Goal: Task Accomplishment & Management: Use online tool/utility

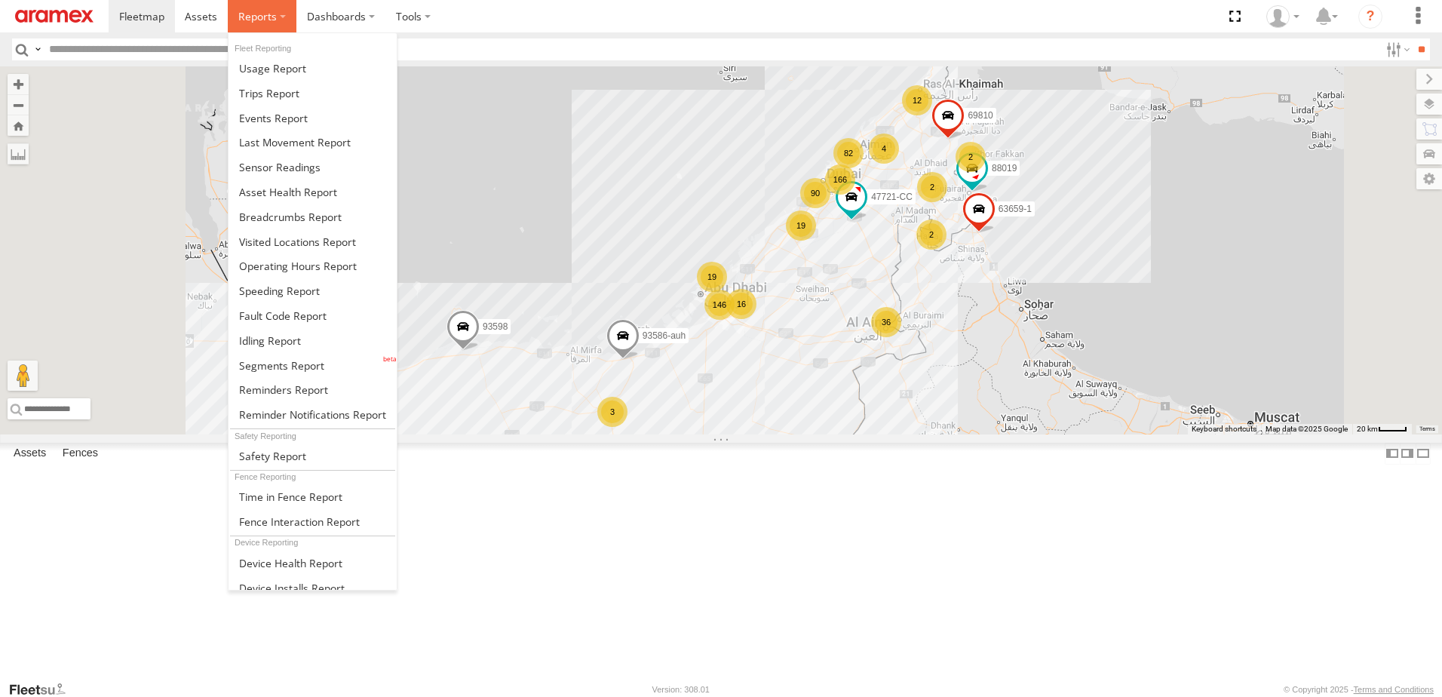
click at [256, 18] on span at bounding box center [257, 16] width 38 height 14
click at [250, 333] on span at bounding box center [270, 340] width 62 height 14
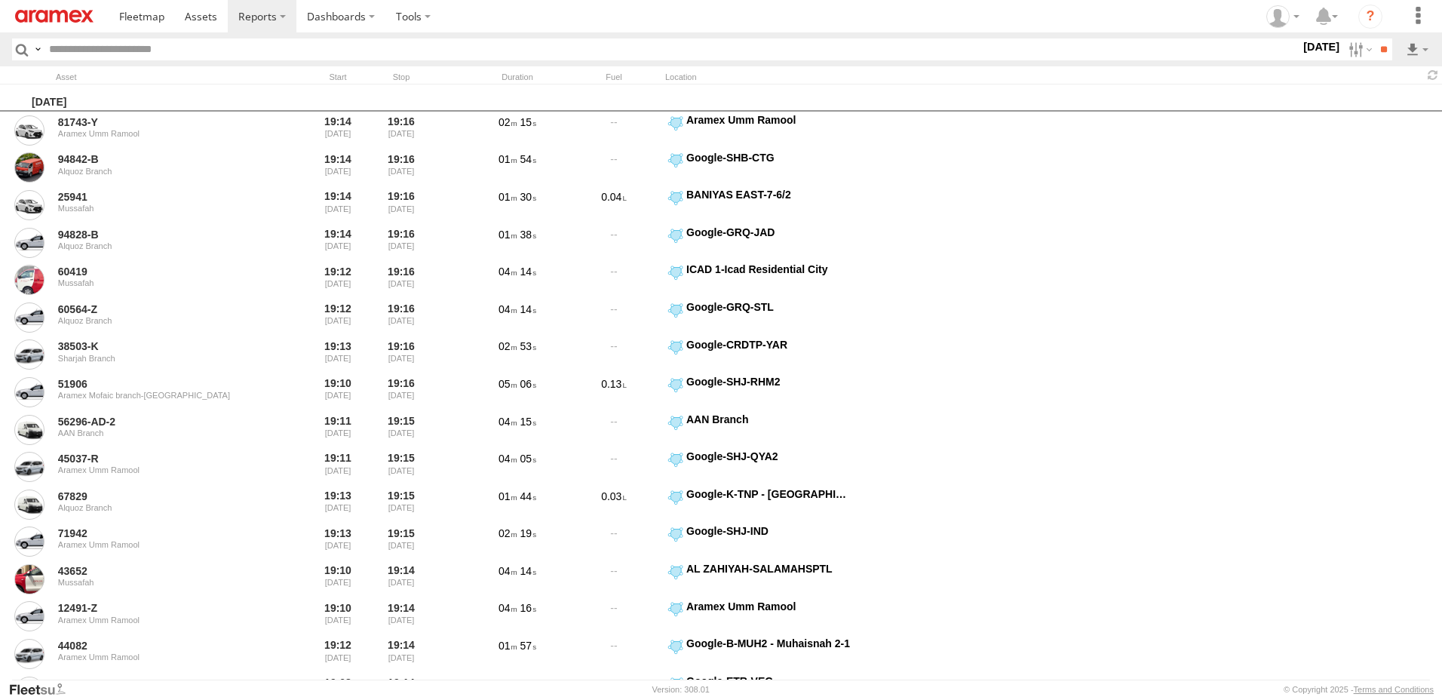
click at [1315, 41] on label "17 Sep 25" at bounding box center [1321, 46] width 42 height 17
click at [1352, 59] on label at bounding box center [1359, 49] width 32 height 22
click at [1352, 52] on label at bounding box center [1359, 49] width 32 height 22
click at [0, 0] on label at bounding box center [0, 0] width 0 height 0
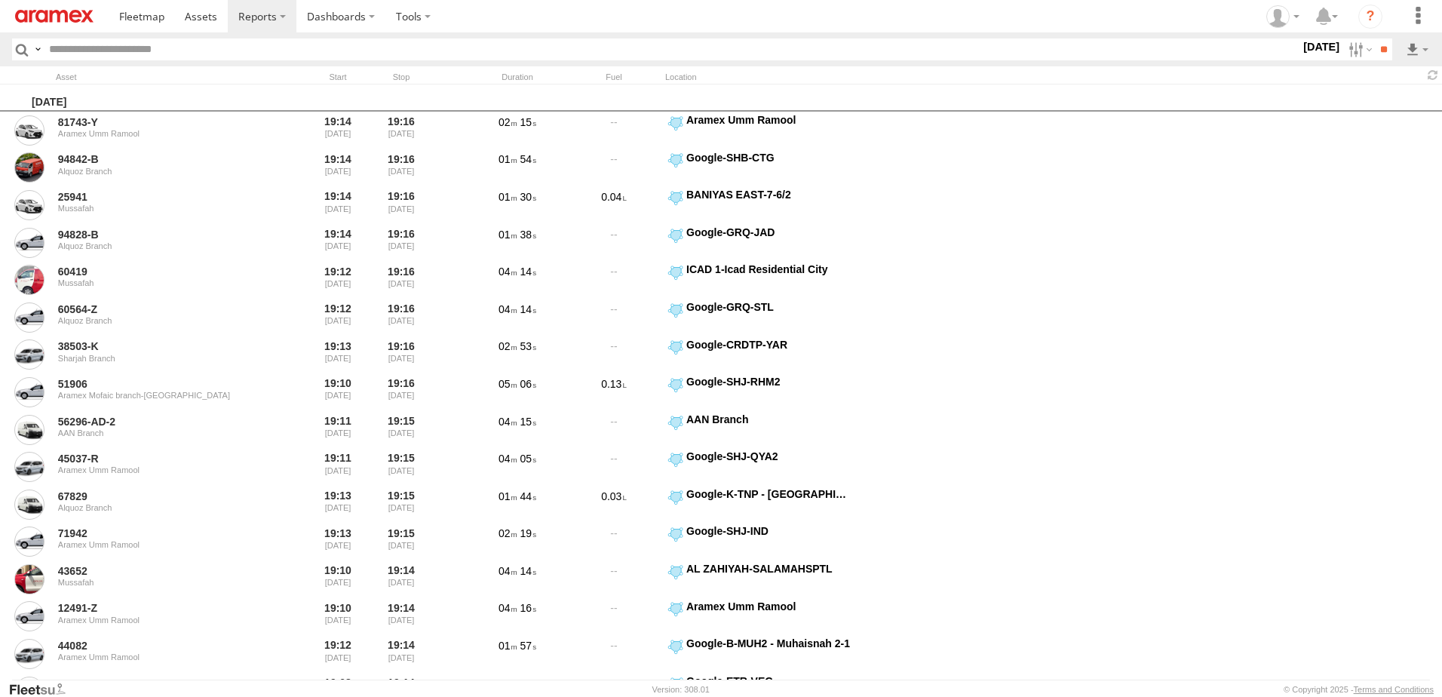
click at [0, 0] on label at bounding box center [0, 0] width 0 height 0
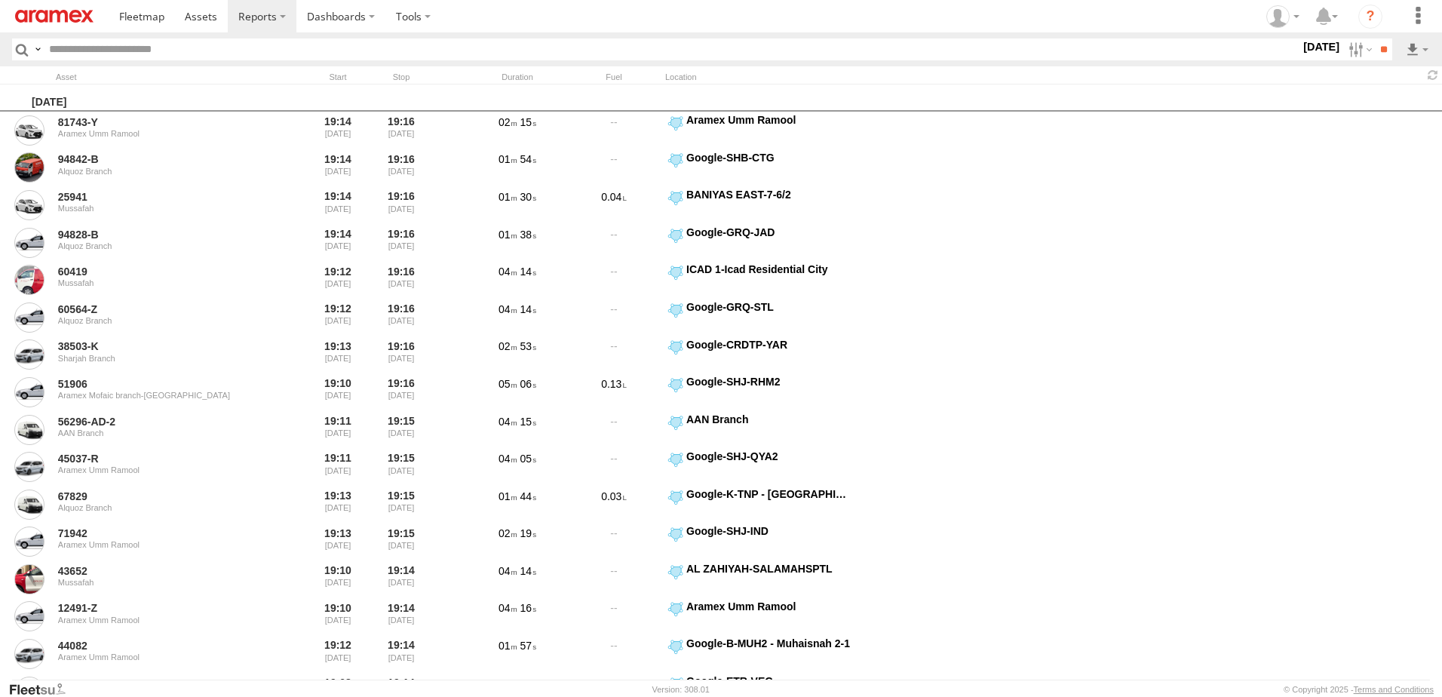
click at [0, 0] on label at bounding box center [0, 0] width 0 height 0
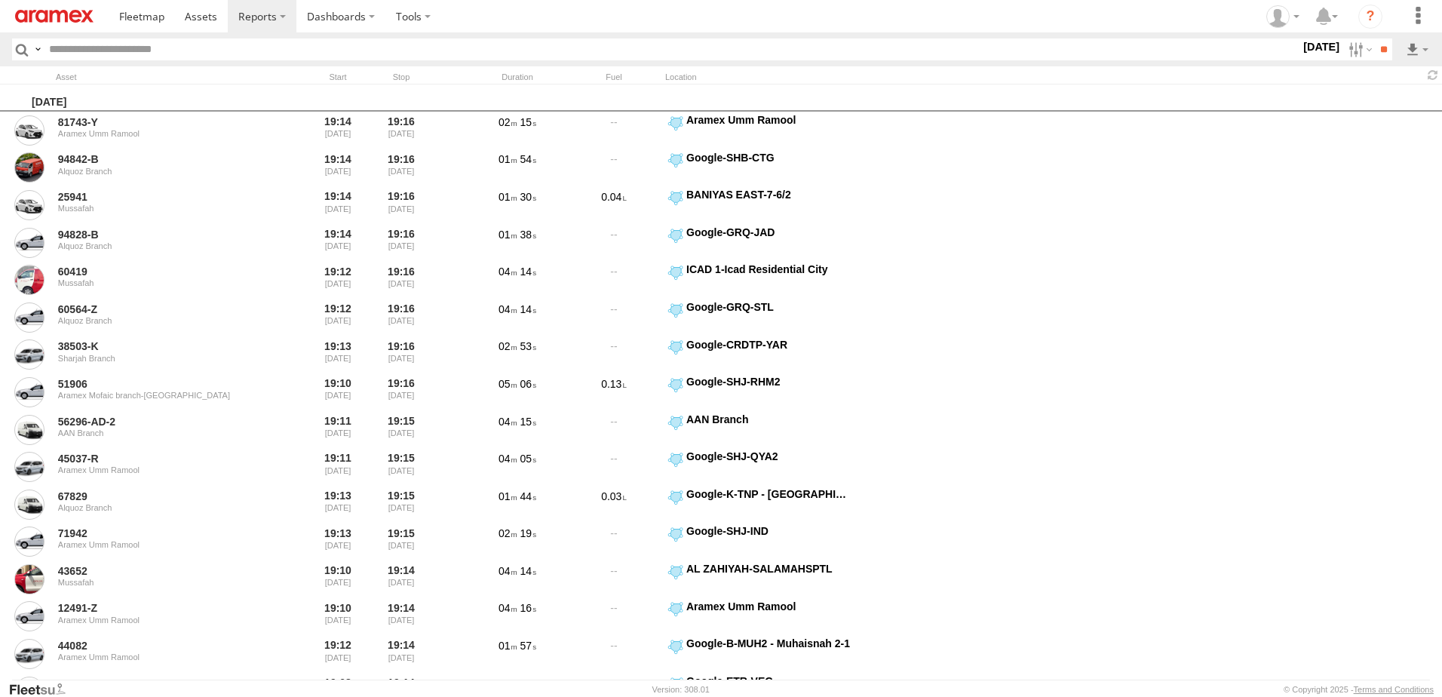
click at [0, 0] on label at bounding box center [0, 0] width 0 height 0
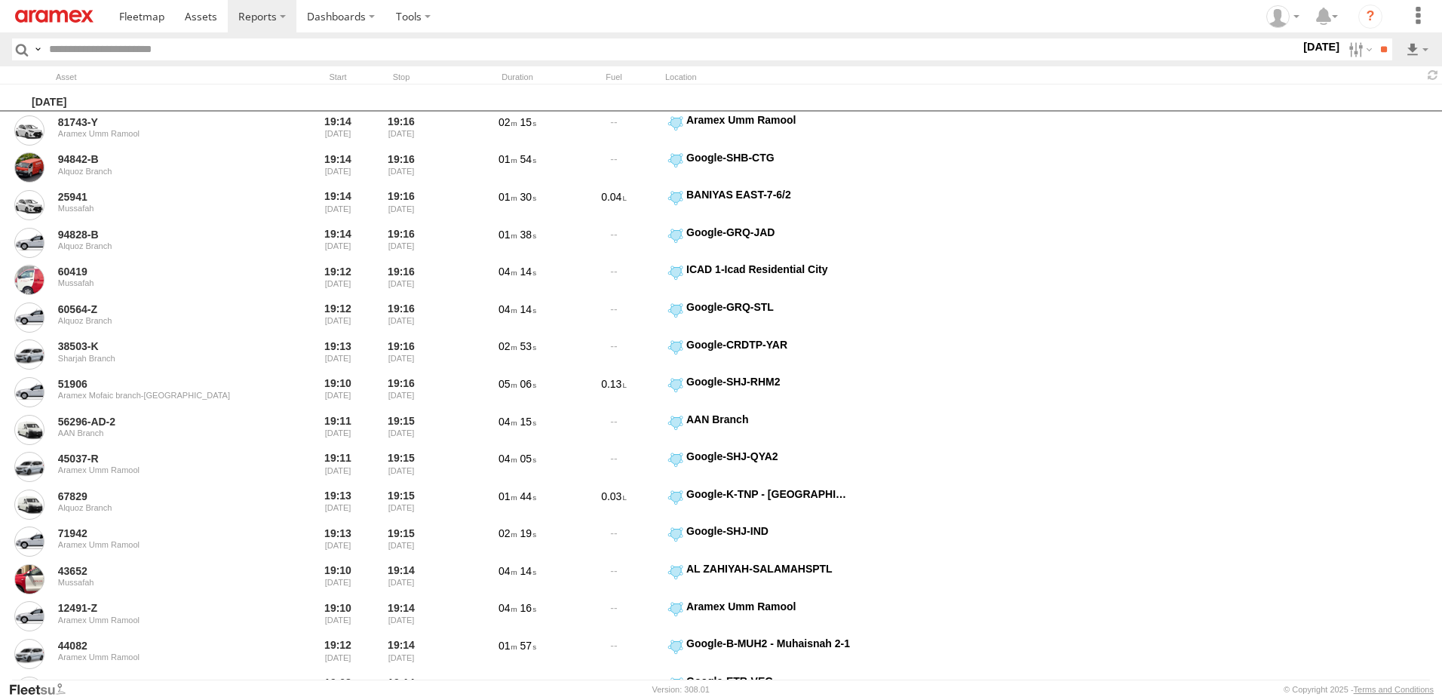
click at [0, 0] on label at bounding box center [0, 0] width 0 height 0
click at [0, 0] on span "AUH" at bounding box center [0, 0] width 0 height 0
click at [0, 0] on span "Defleeted Vehicles AUH" at bounding box center [0, 0] width 0 height 0
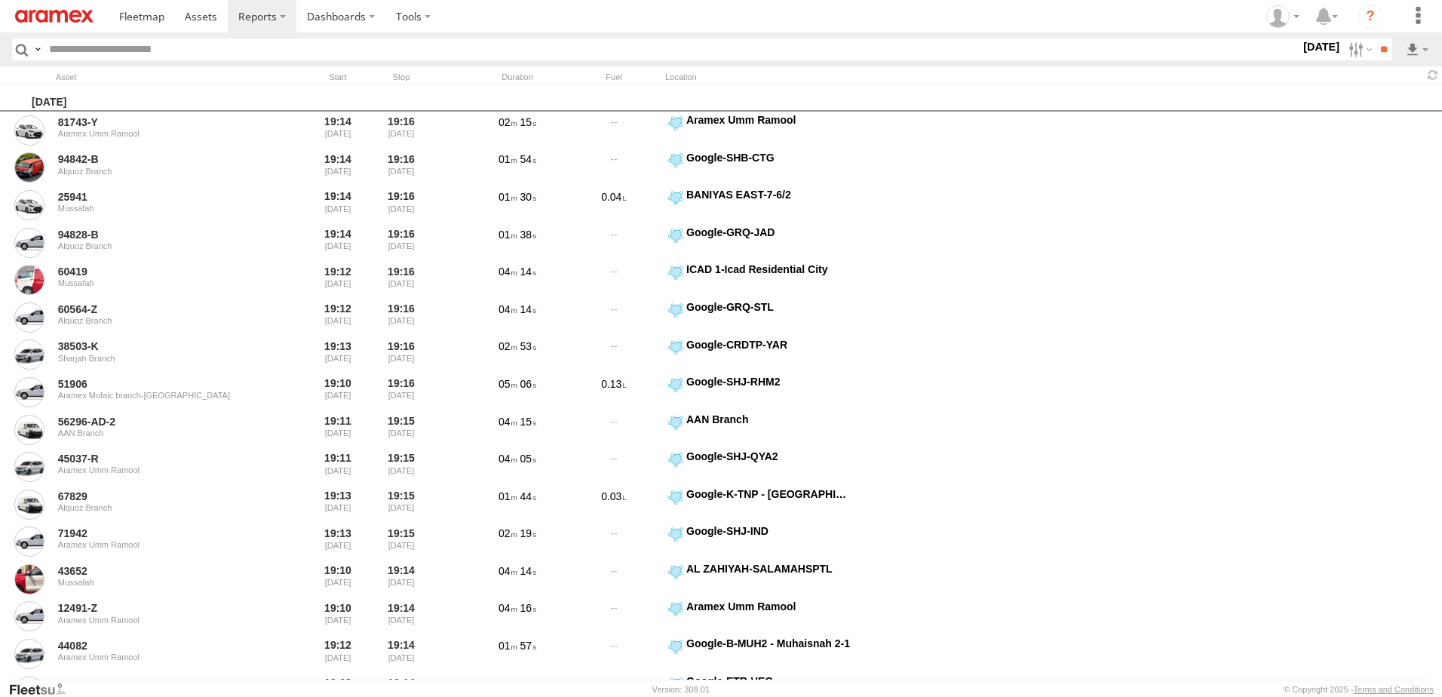
click at [0, 0] on label at bounding box center [0, 0] width 0 height 0
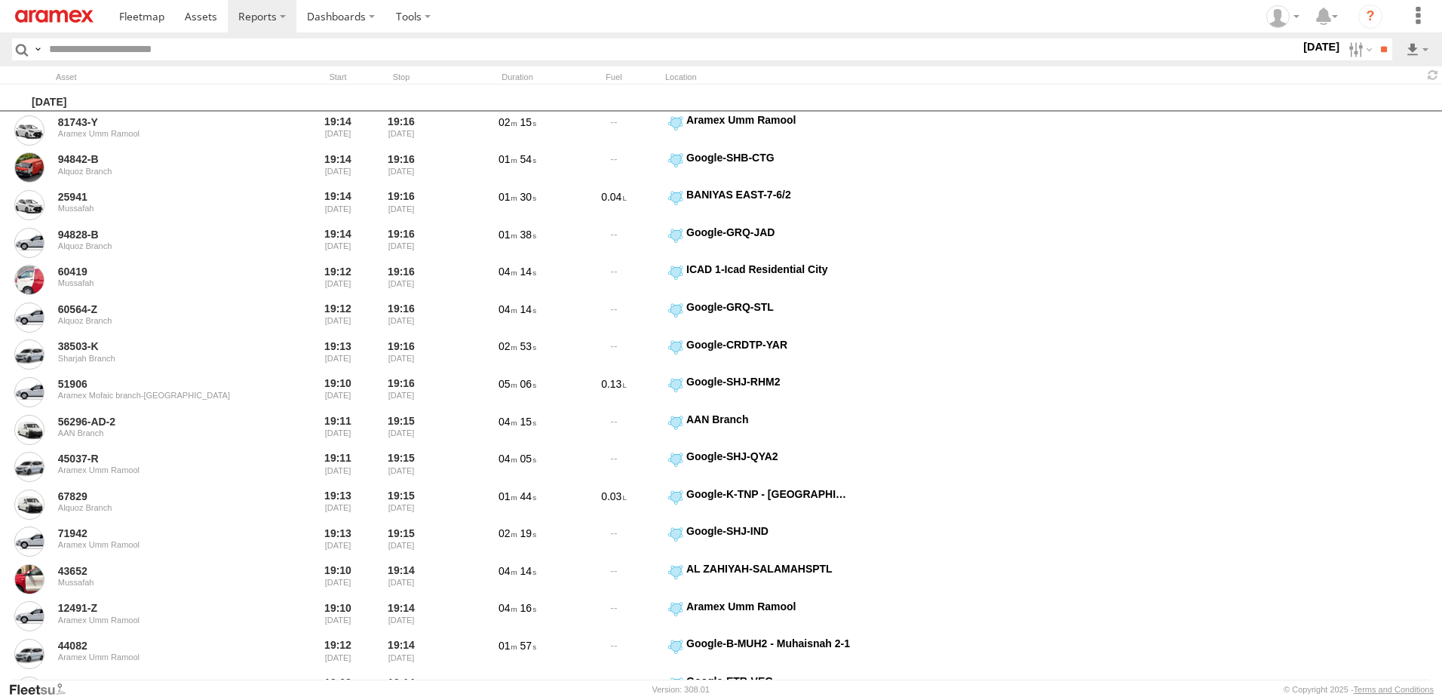
click at [0, 0] on label at bounding box center [0, 0] width 0 height 0
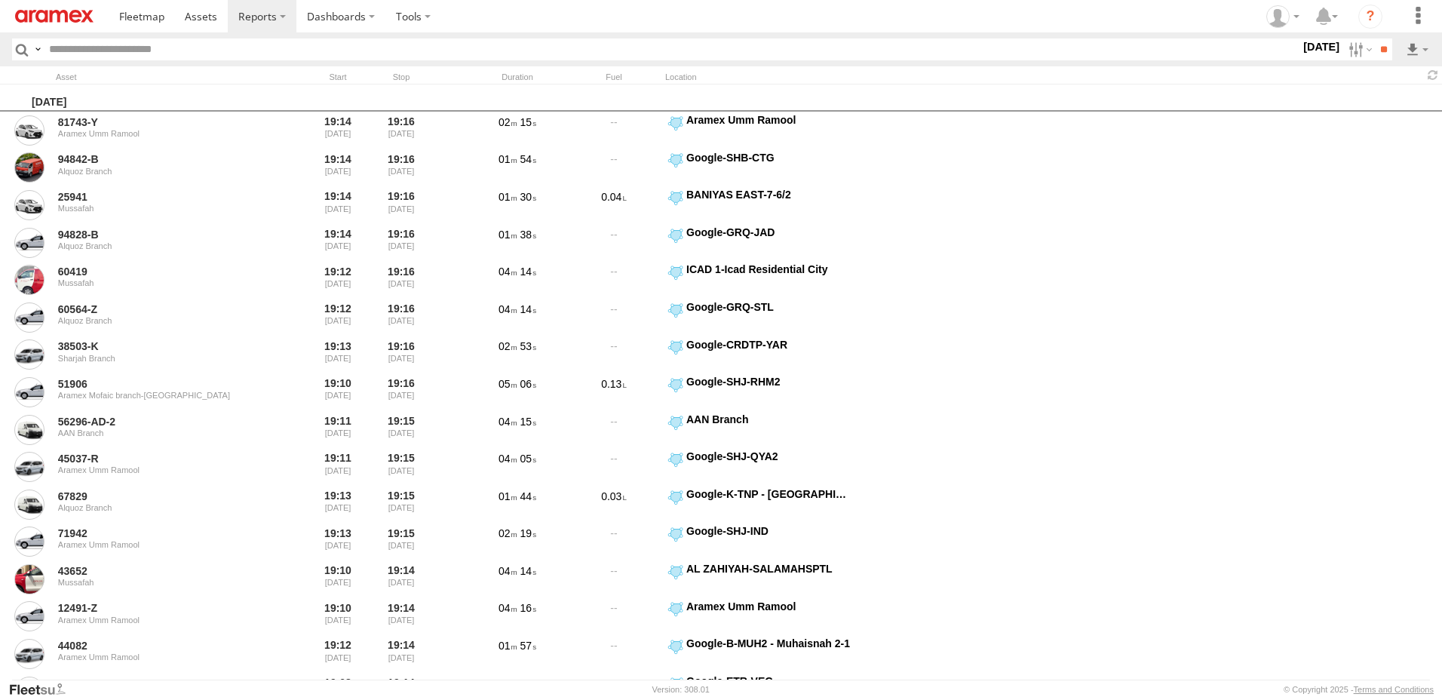
click at [0, 0] on label "Close" at bounding box center [0, 0] width 0 height 0
click at [0, 0] on div "S M T W T F S" at bounding box center [0, 0] width 0 height 0
click at [0, 0] on label at bounding box center [0, 0] width 0 height 0
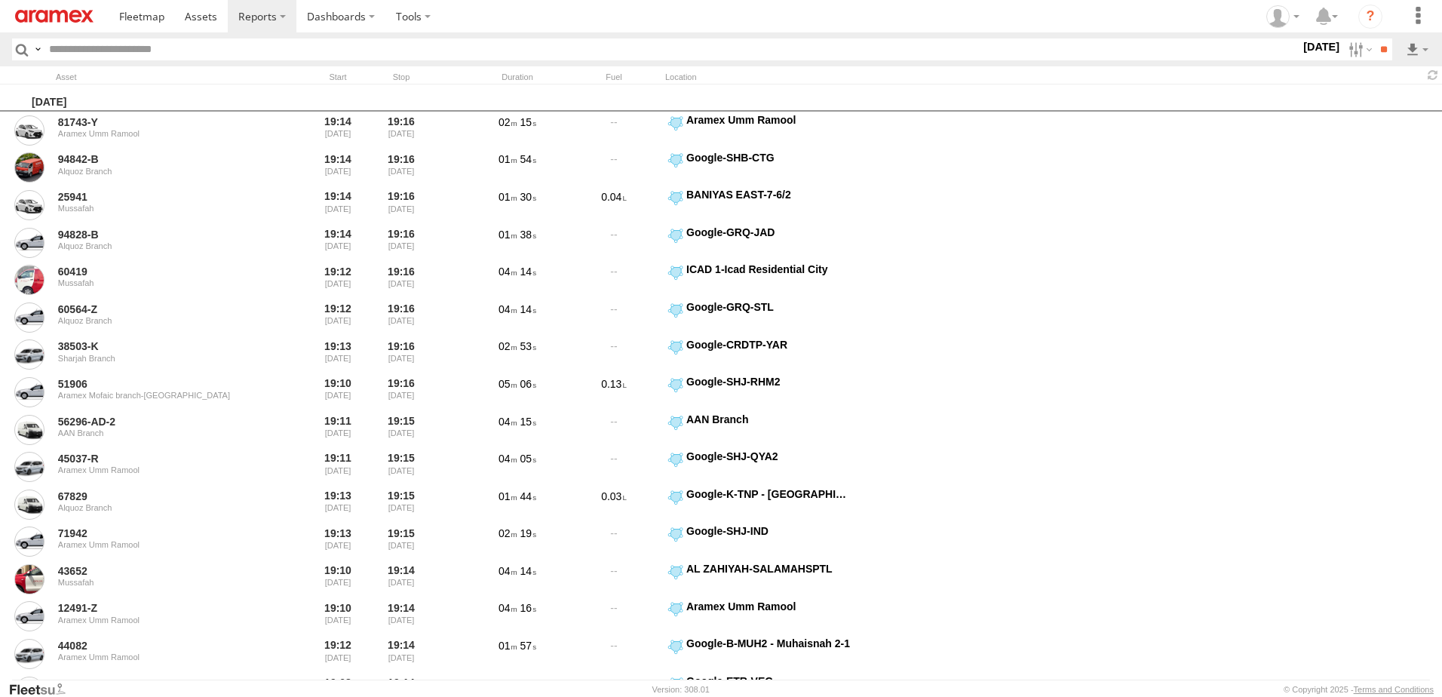
click at [0, 0] on label at bounding box center [0, 0] width 0 height 0
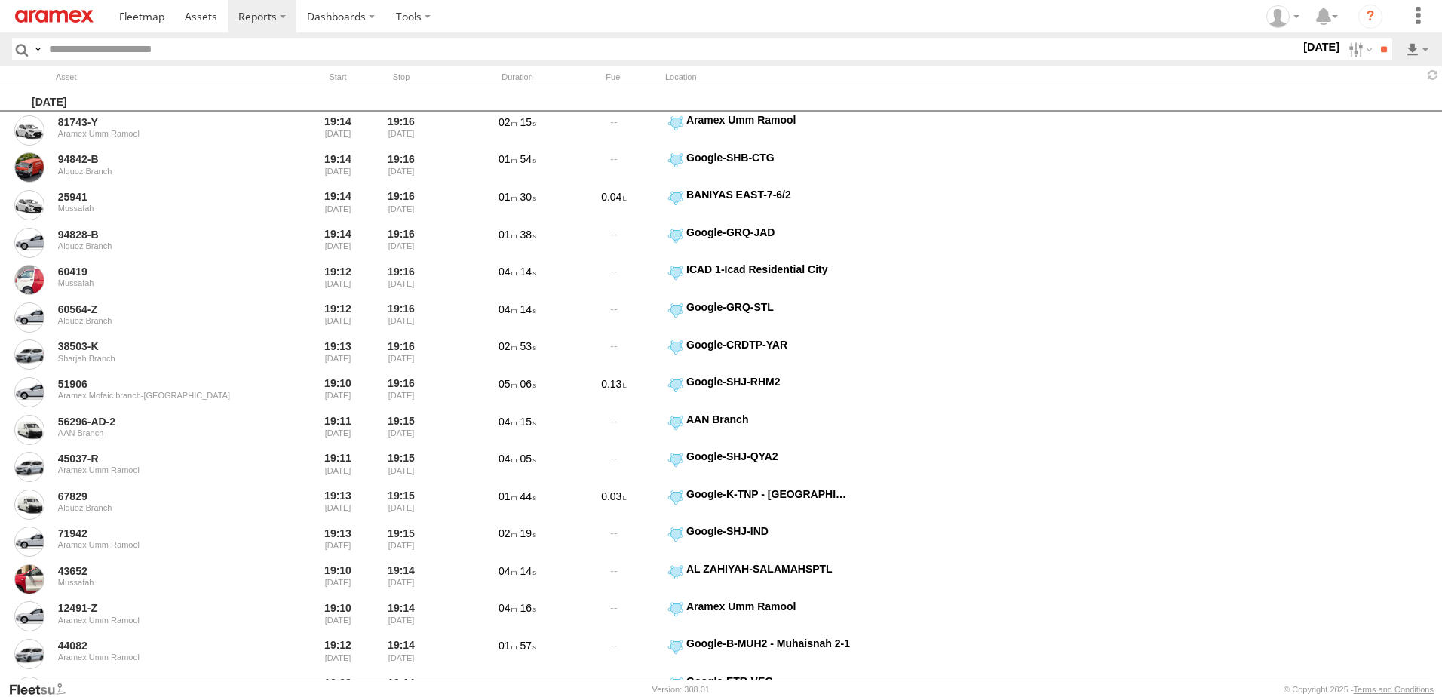
click at [0, 0] on label at bounding box center [0, 0] width 0 height 0
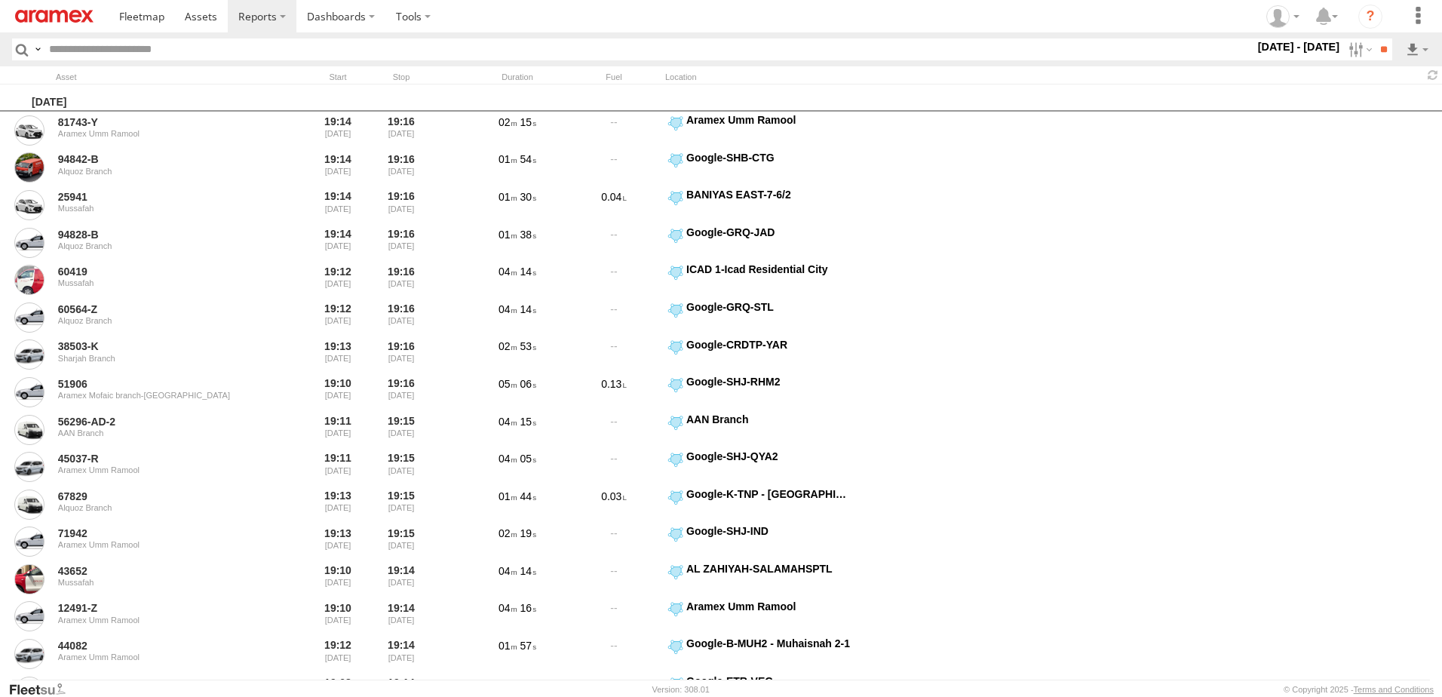
click at [0, 0] on span "> 10min" at bounding box center [0, 0] width 0 height 0
click at [0, 0] on span "AUH-MUS-BIKE" at bounding box center [0, 0] width 0 height 0
click at [0, 0] on span "AUH-OAR-BIKE" at bounding box center [0, 0] width 0 height 0
click at [1377, 45] on input "**" at bounding box center [1383, 49] width 17 height 22
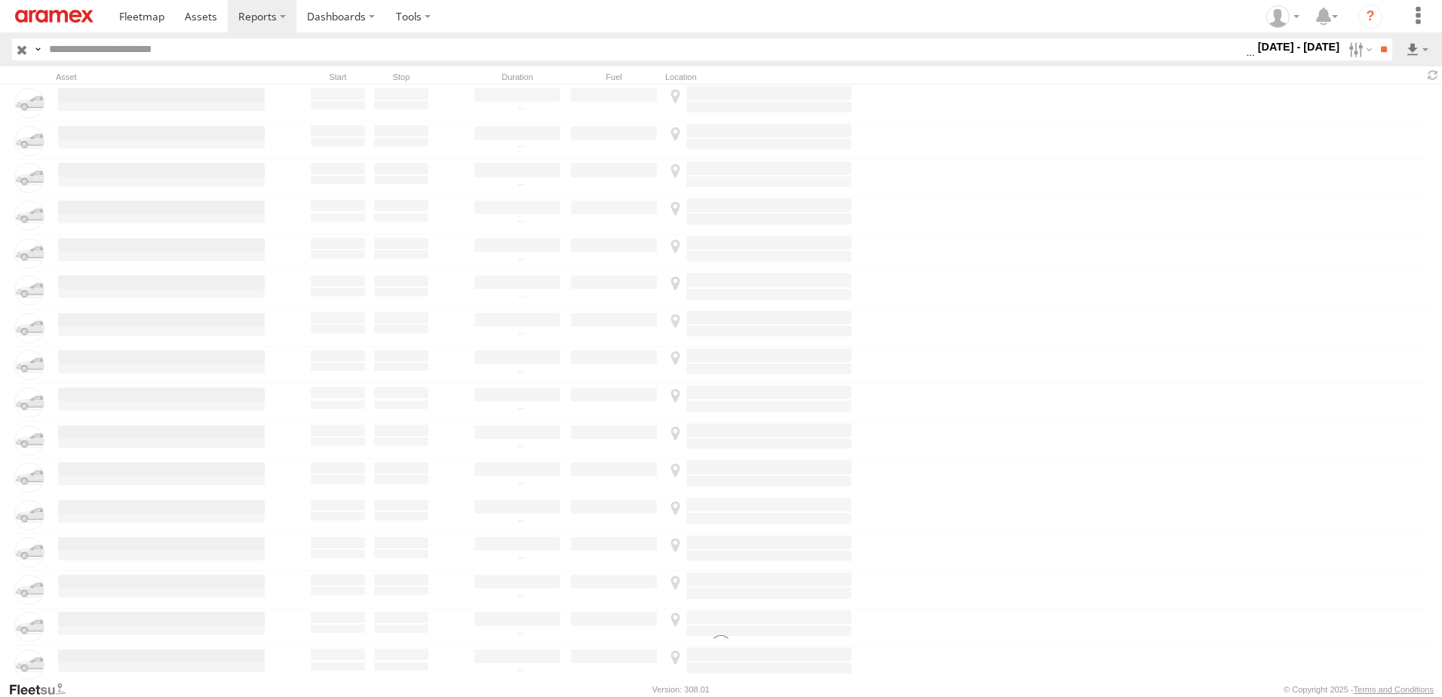
click at [0, 0] on label "Close" at bounding box center [0, 0] width 0 height 0
click at [1259, 50] on label "1 Oct - 31 Dec 24" at bounding box center [1299, 46] width 88 height 17
click at [0, 0] on label at bounding box center [0, 0] width 0 height 0
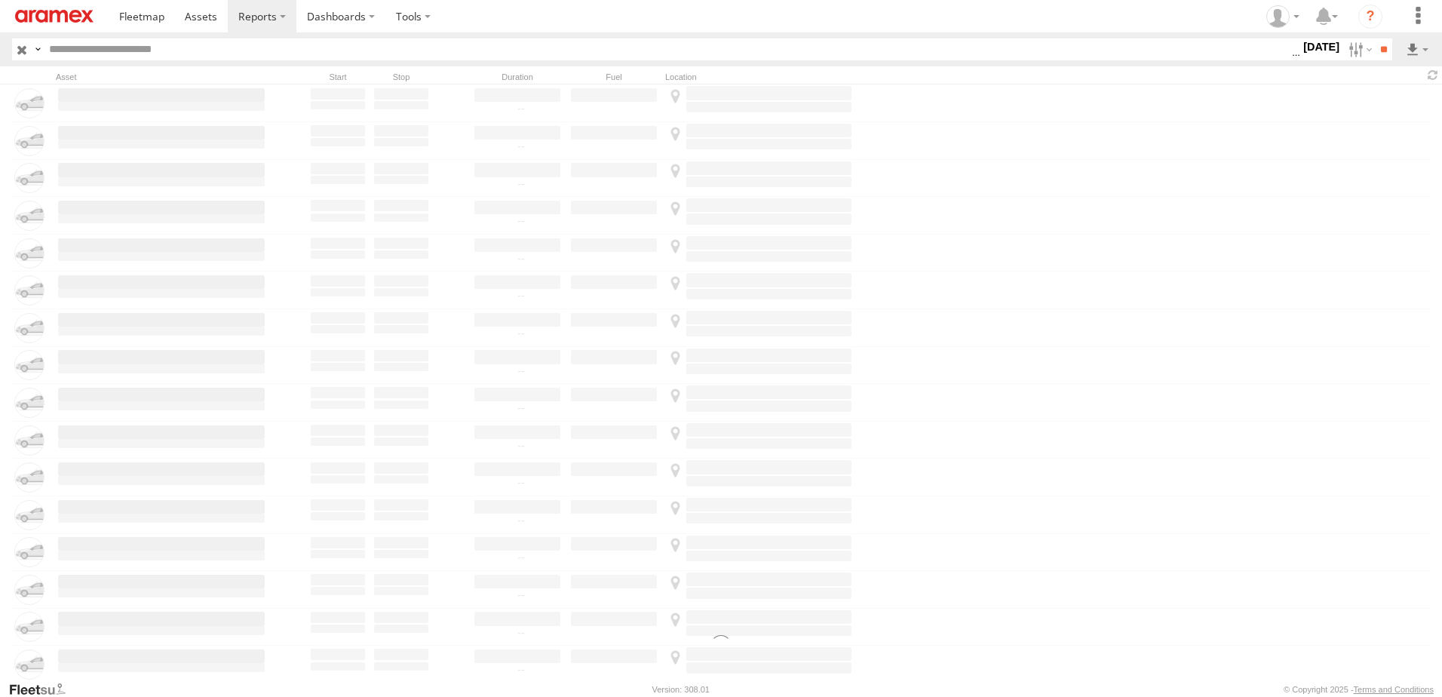
click at [0, 0] on label at bounding box center [0, 0] width 0 height 0
click at [1375, 47] on input "**" at bounding box center [1383, 49] width 17 height 22
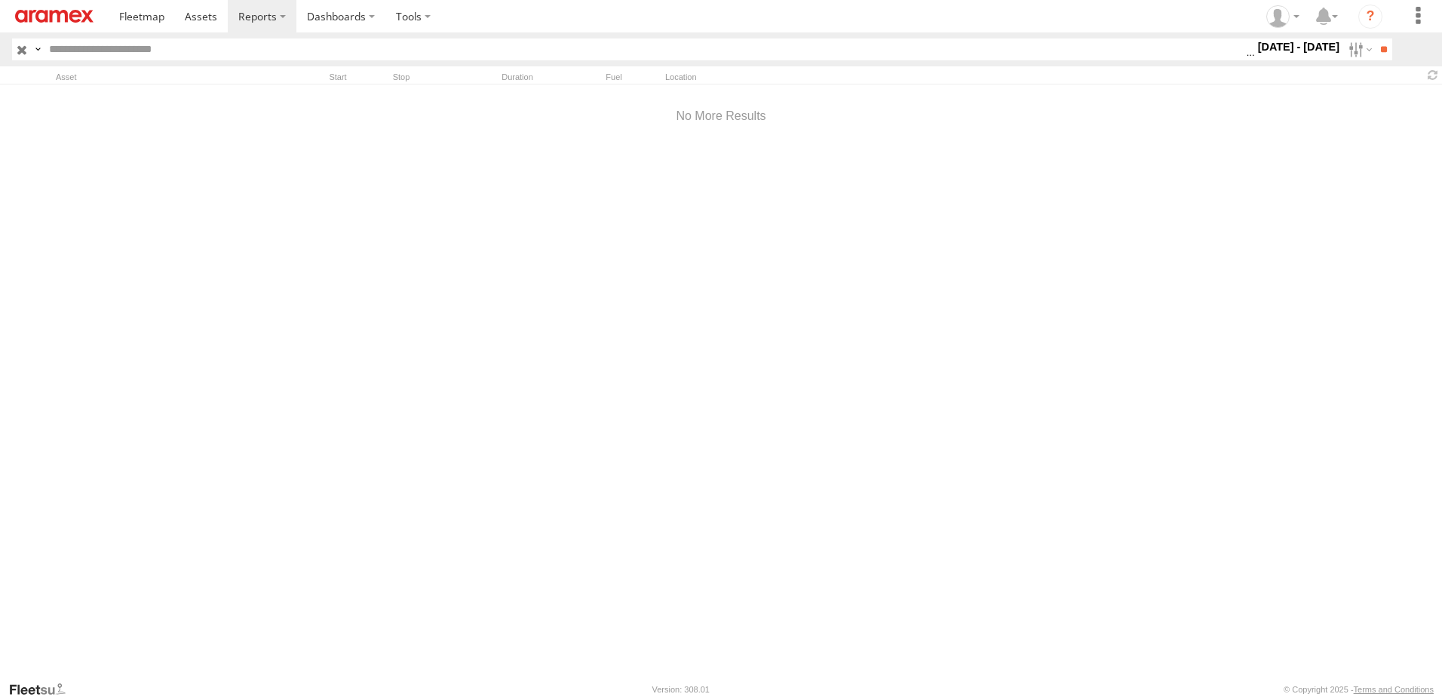
click at [1300, 45] on label "1 - 31 Oct 24" at bounding box center [1299, 46] width 88 height 17
click at [0, 0] on label at bounding box center [0, 0] width 0 height 0
click at [1375, 42] on input "**" at bounding box center [1383, 49] width 17 height 22
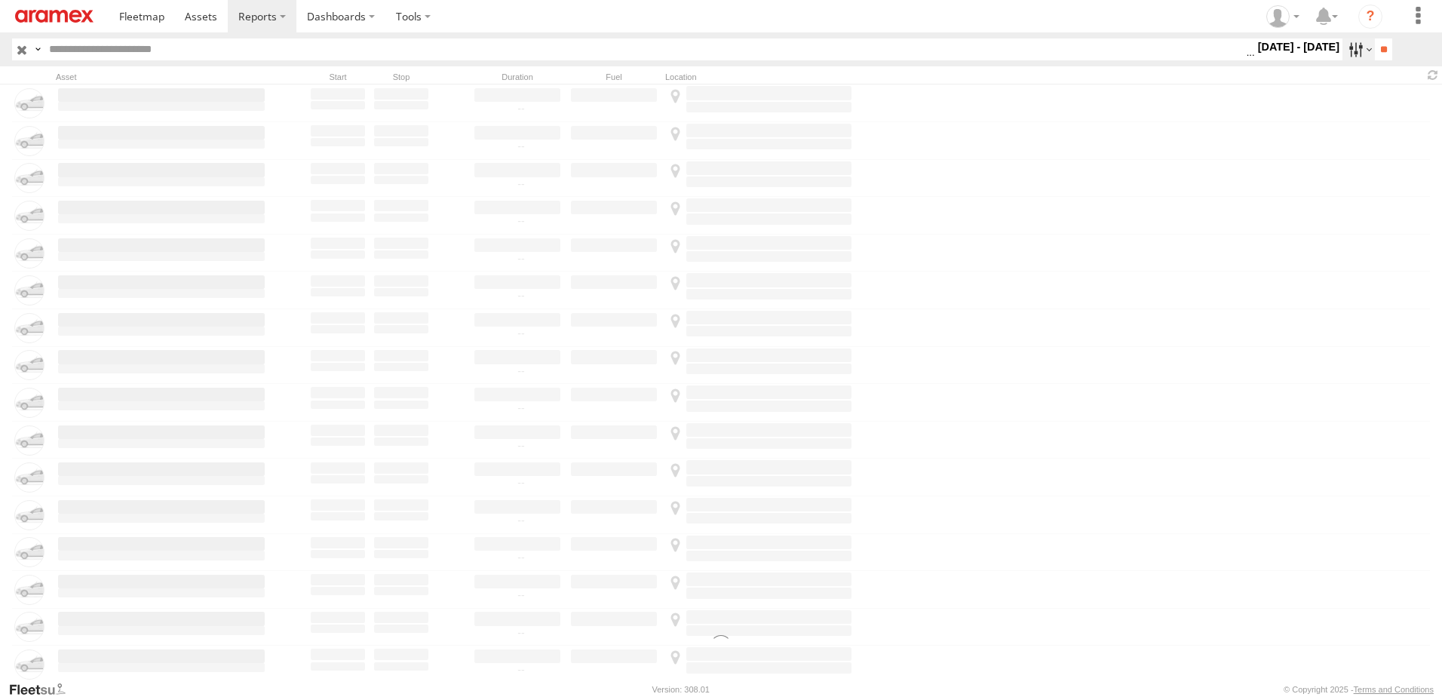
click at [1361, 46] on label at bounding box center [1359, 49] width 32 height 22
click at [0, 0] on label at bounding box center [0, 0] width 0 height 0
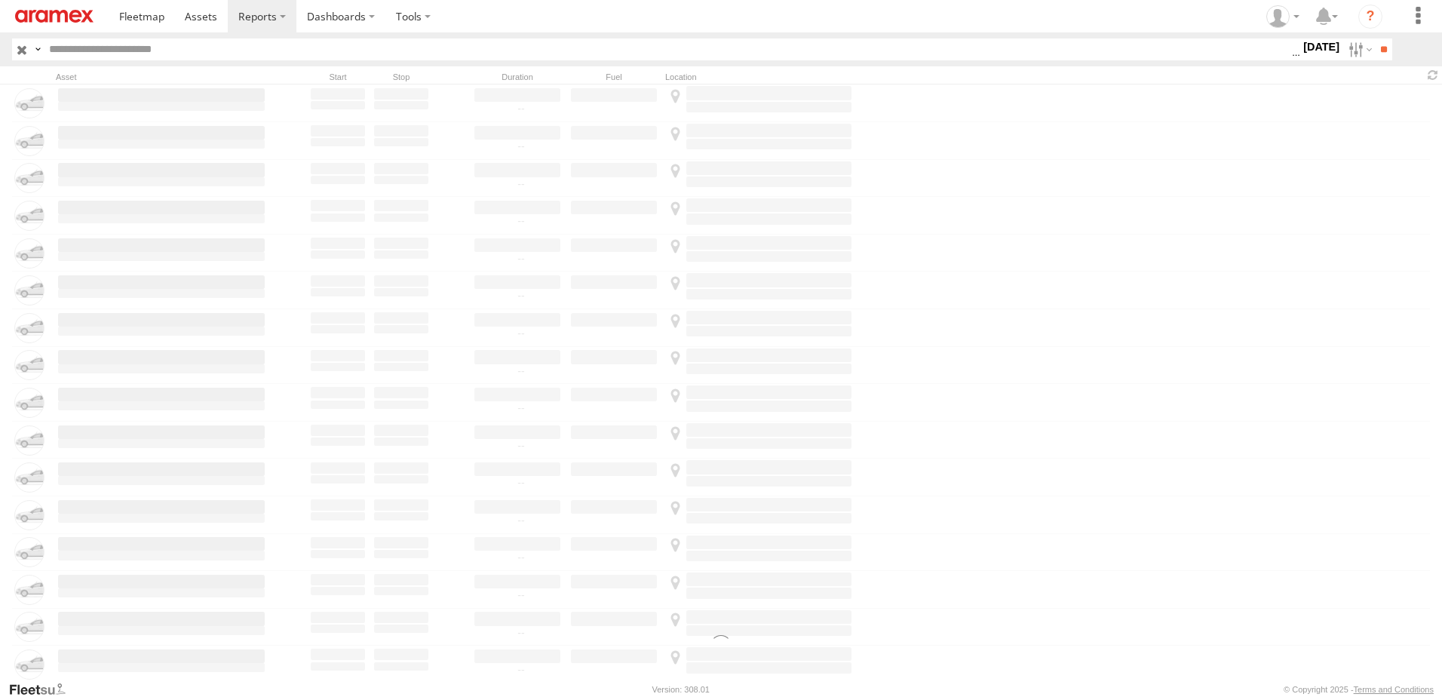
click at [0, 0] on label at bounding box center [0, 0] width 0 height 0
click at [1375, 48] on input "**" at bounding box center [1383, 49] width 17 height 22
click at [0, 0] on label "Close" at bounding box center [0, 0] width 0 height 0
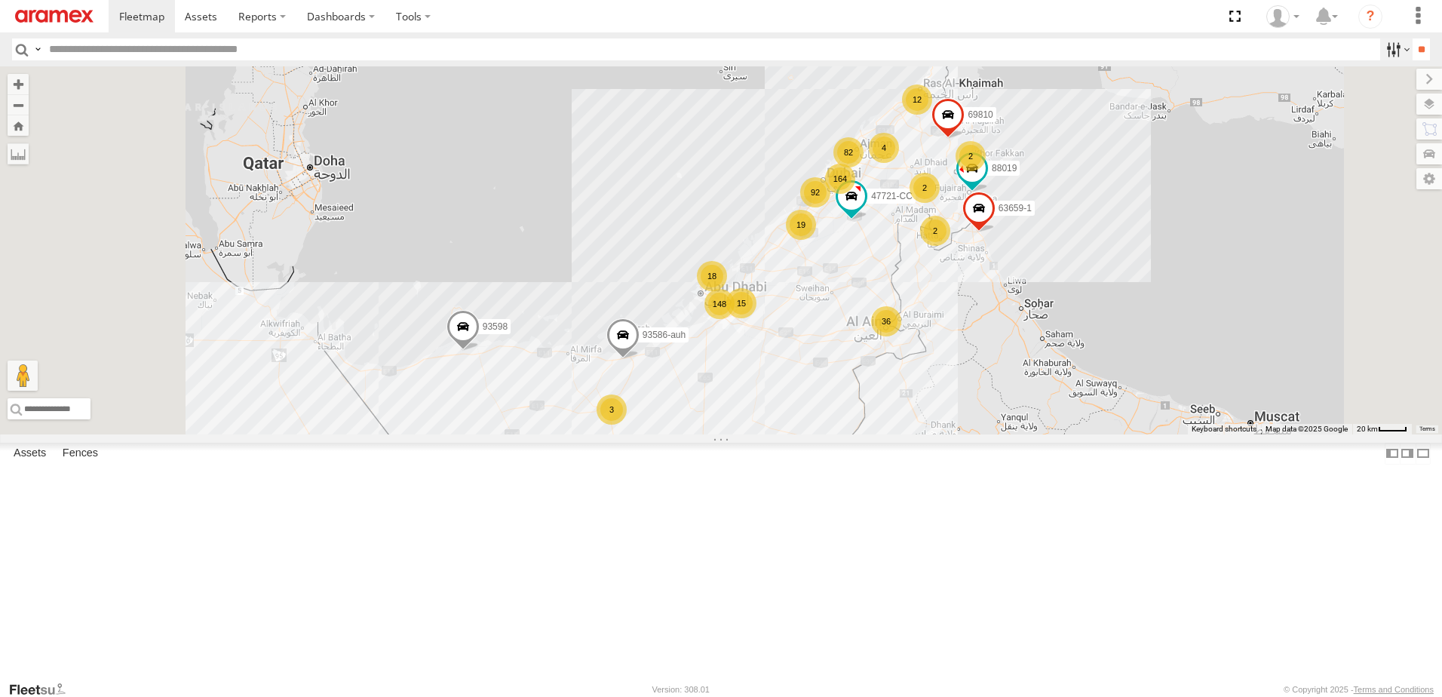
click at [1393, 41] on label at bounding box center [1396, 49] width 32 height 22
click at [0, 0] on span "AUH" at bounding box center [0, 0] width 0 height 0
click at [0, 0] on div "Defleeted Vehicles AUH" at bounding box center [0, 0] width 0 height 0
click at [0, 0] on span "Defleeted Vehicles AUH" at bounding box center [0, 0] width 0 height 0
click at [0, 0] on label "AUH-MUS-BIKE" at bounding box center [0, 0] width 0 height 0
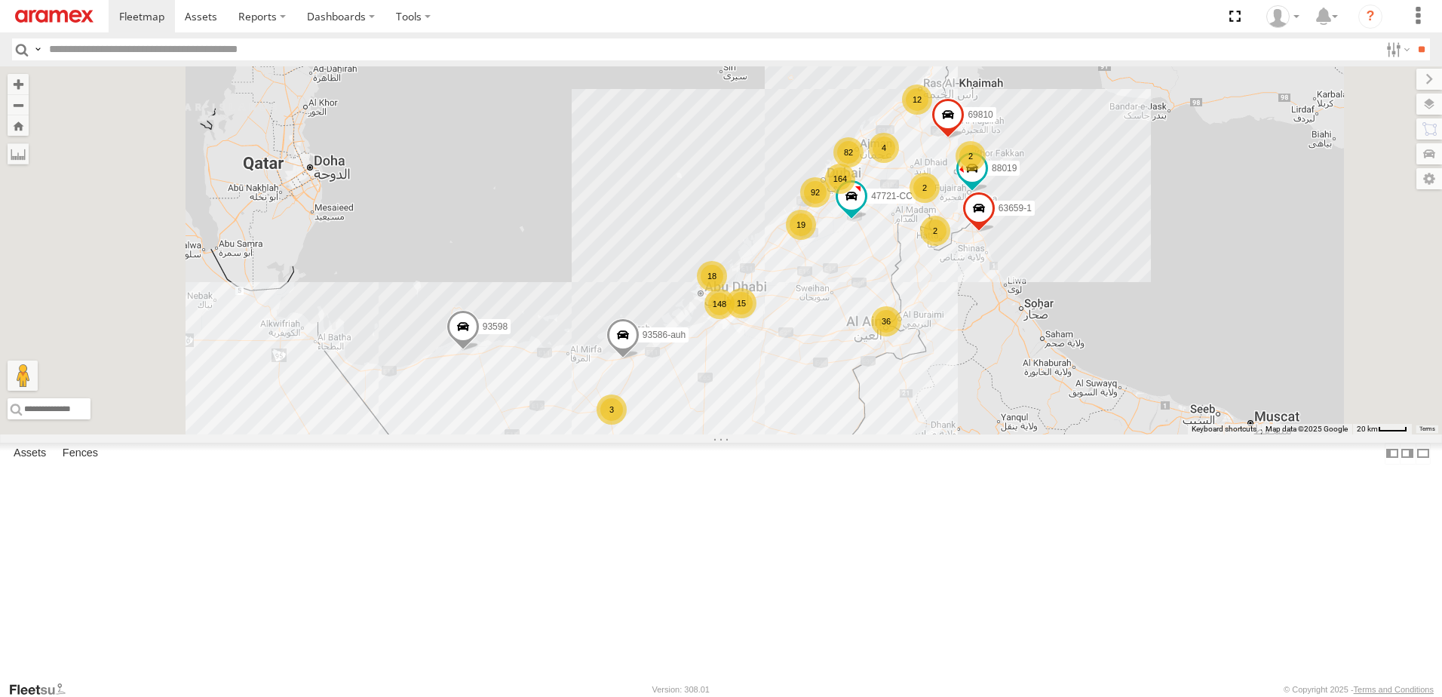
click at [0, 0] on span "AUH-OAR-BIKE" at bounding box center [0, 0] width 0 height 0
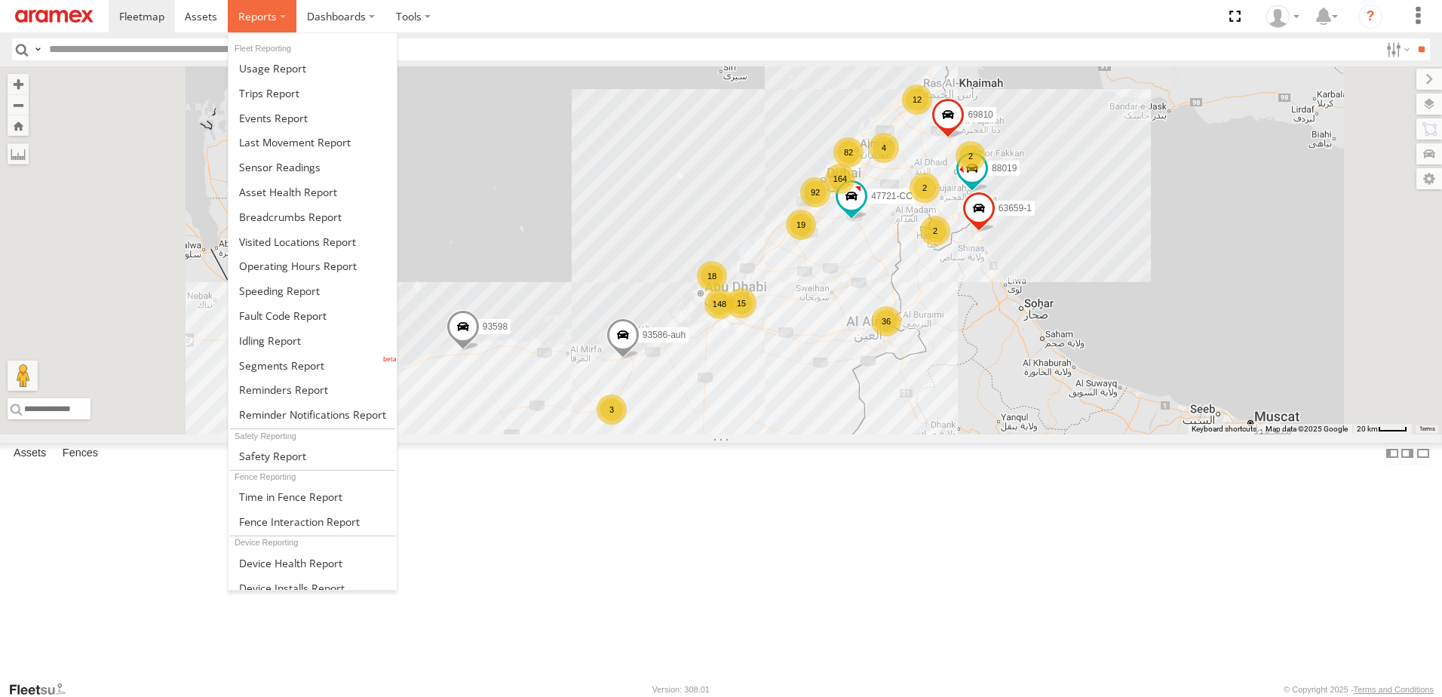
click at [269, 2] on label at bounding box center [262, 16] width 69 height 32
click at [293, 99] on span at bounding box center [269, 93] width 60 height 14
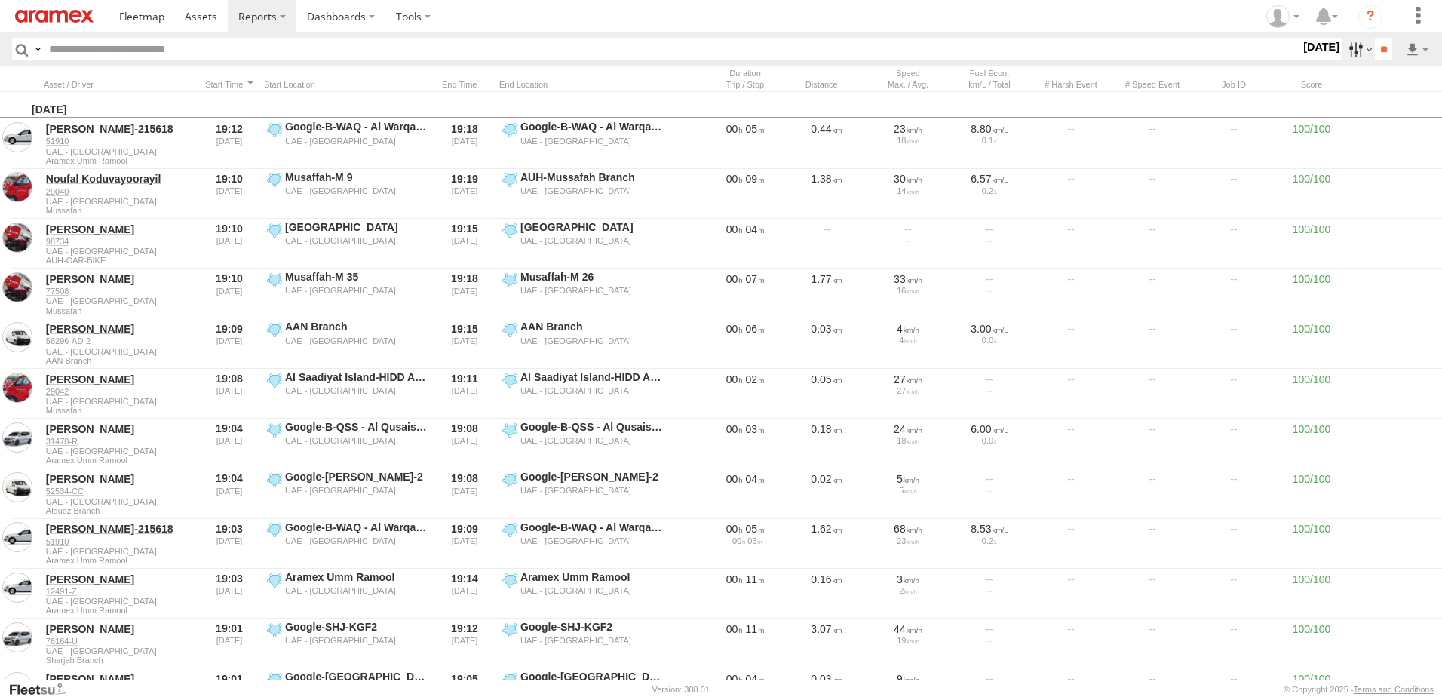
click at [1349, 44] on label at bounding box center [1359, 49] width 32 height 22
click at [0, 0] on div "AUH" at bounding box center [0, 0] width 0 height 0
click at [0, 0] on span "AUH" at bounding box center [0, 0] width 0 height 0
click at [0, 0] on span "Defleeted Vehicles AUH" at bounding box center [0, 0] width 0 height 0
click at [0, 0] on span "AUH-OAR-BIKE" at bounding box center [0, 0] width 0 height 0
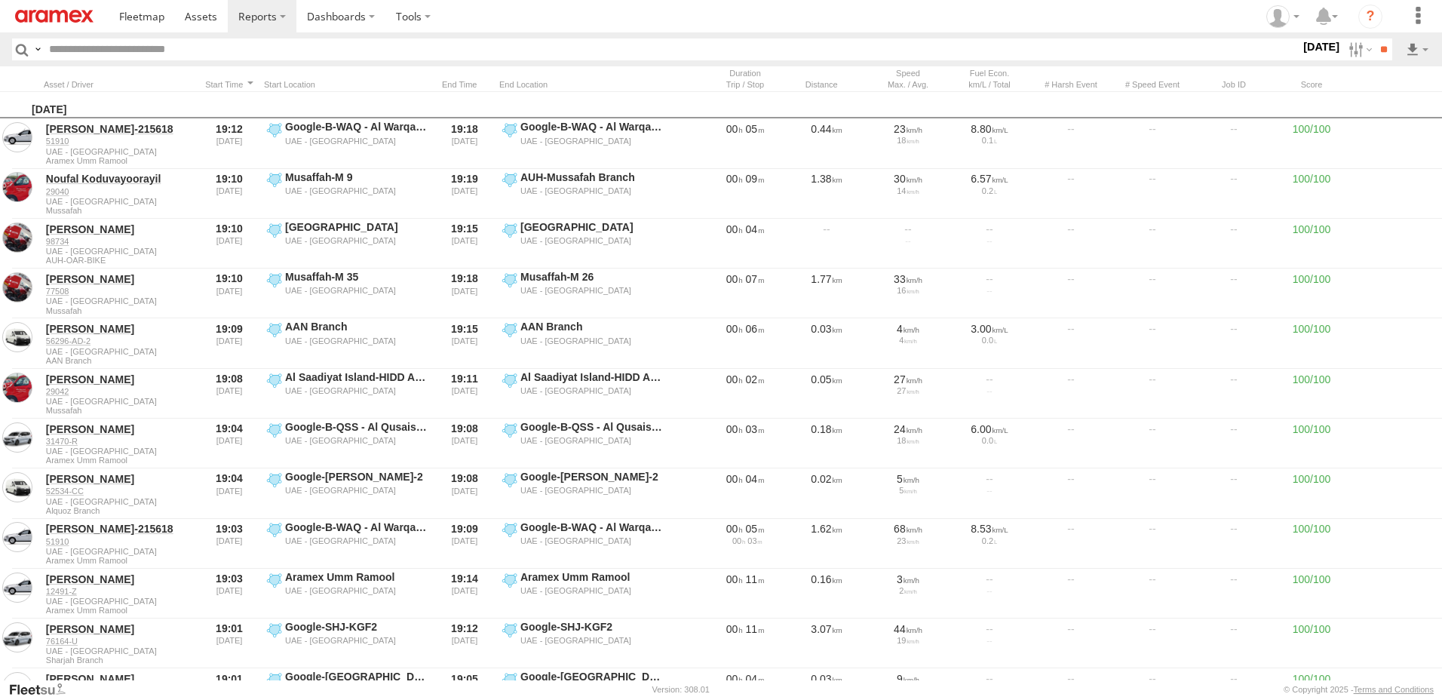
click at [0, 0] on span "AUH-MUS-BIKE" at bounding box center [0, 0] width 0 height 0
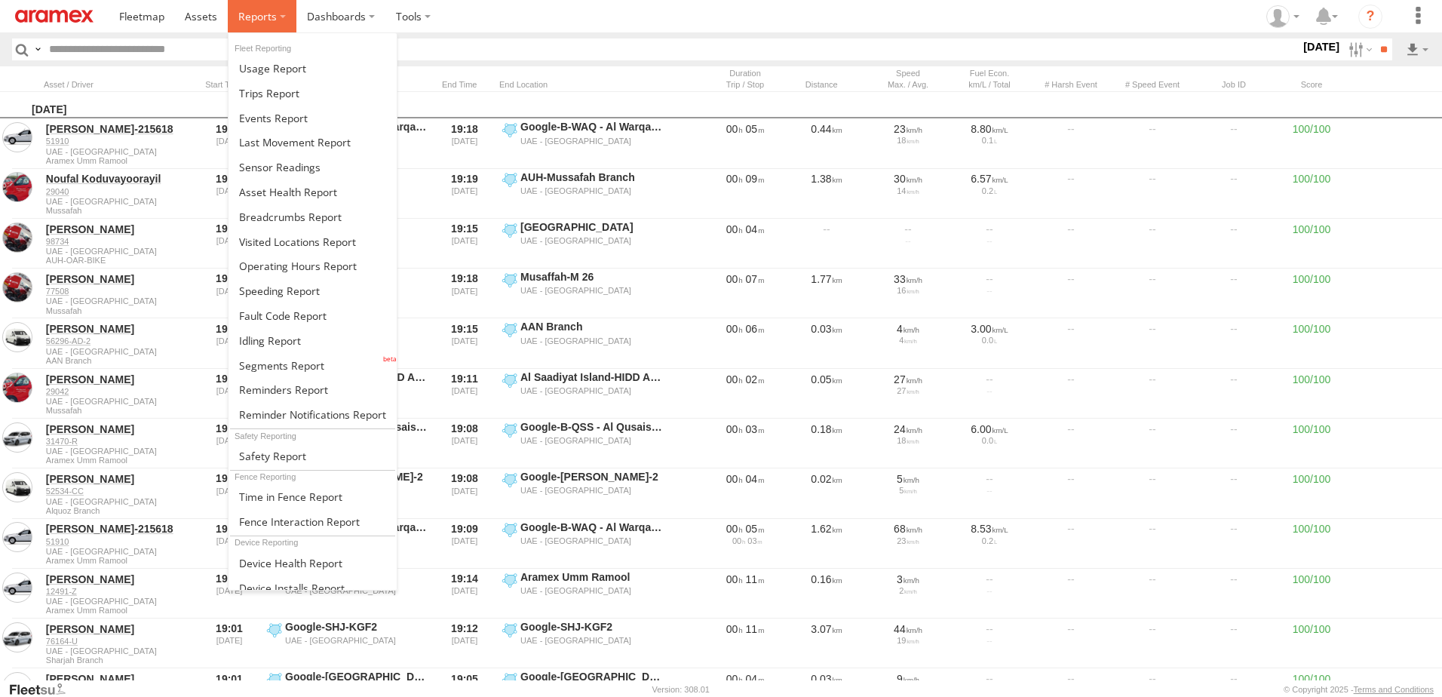
click at [266, 29] on label at bounding box center [262, 16] width 69 height 32
click at [278, 337] on span at bounding box center [270, 340] width 62 height 14
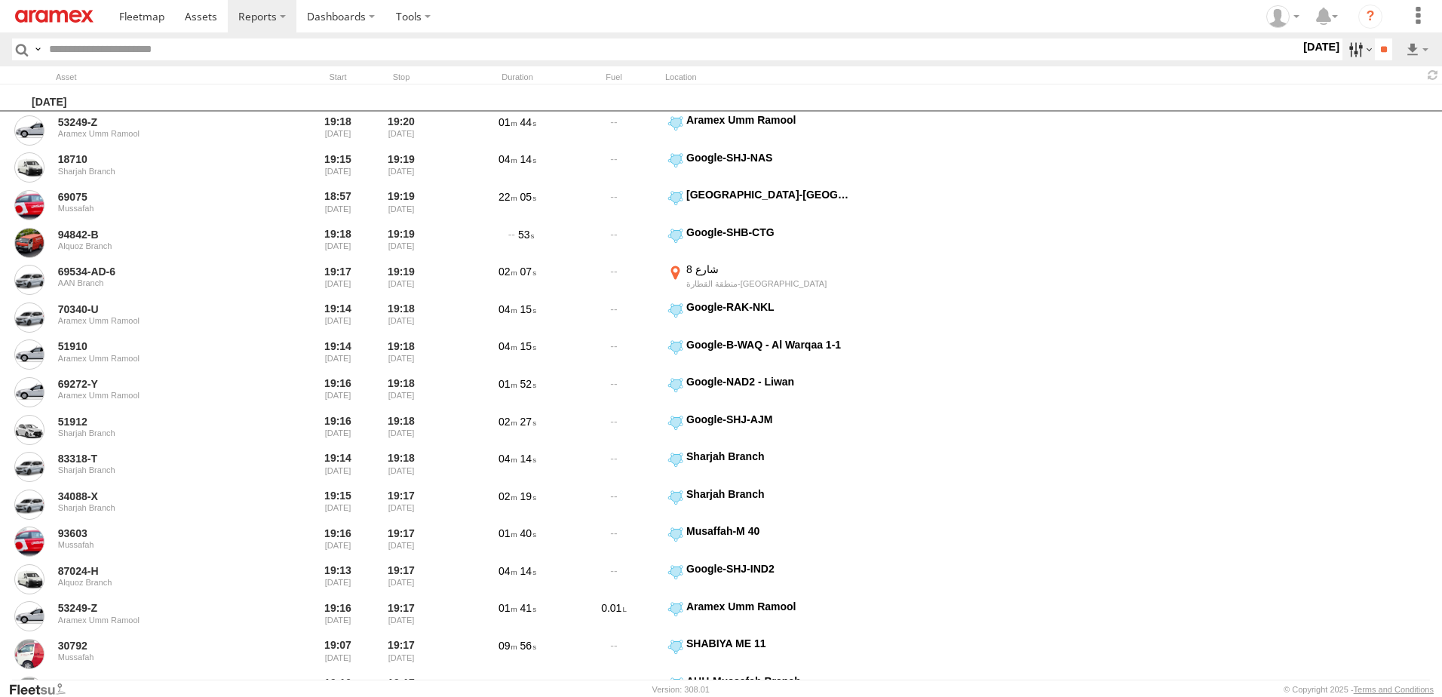
click at [1343, 41] on label at bounding box center [1359, 49] width 32 height 22
click at [0, 0] on label at bounding box center [0, 0] width 0 height 0
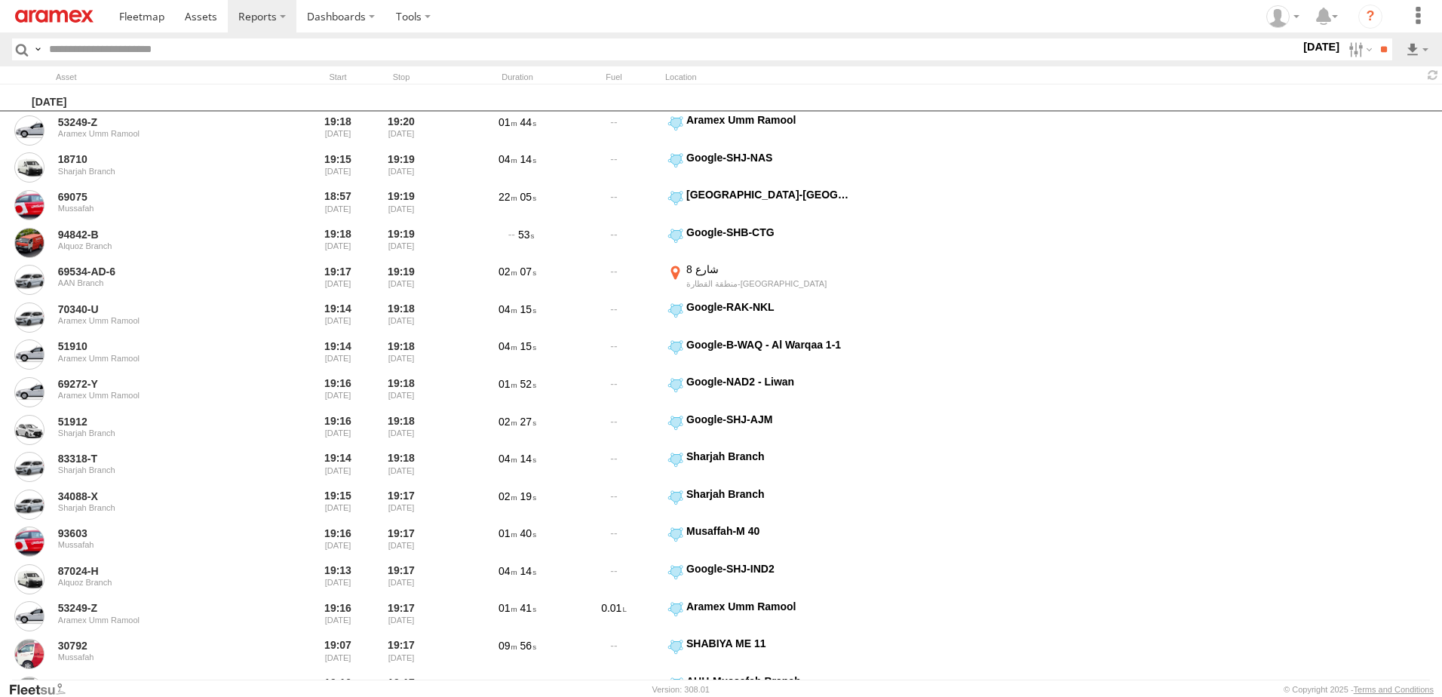
click at [0, 0] on label at bounding box center [0, 0] width 0 height 0
click at [1377, 49] on input "**" at bounding box center [1383, 49] width 17 height 22
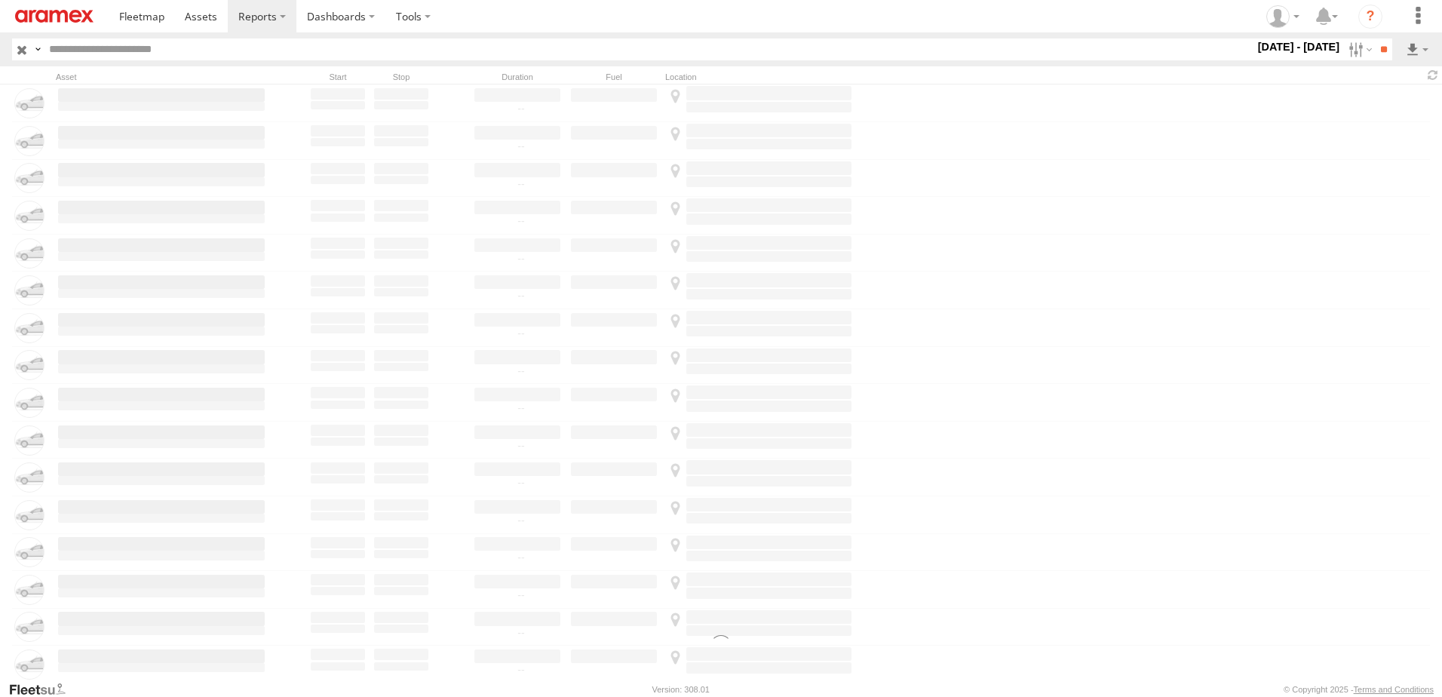
click at [0, 0] on div "×" at bounding box center [0, 0] width 0 height 0
click at [0, 0] on label "×" at bounding box center [0, 0] width 0 height 0
